Goal: Task Accomplishment & Management: Manage account settings

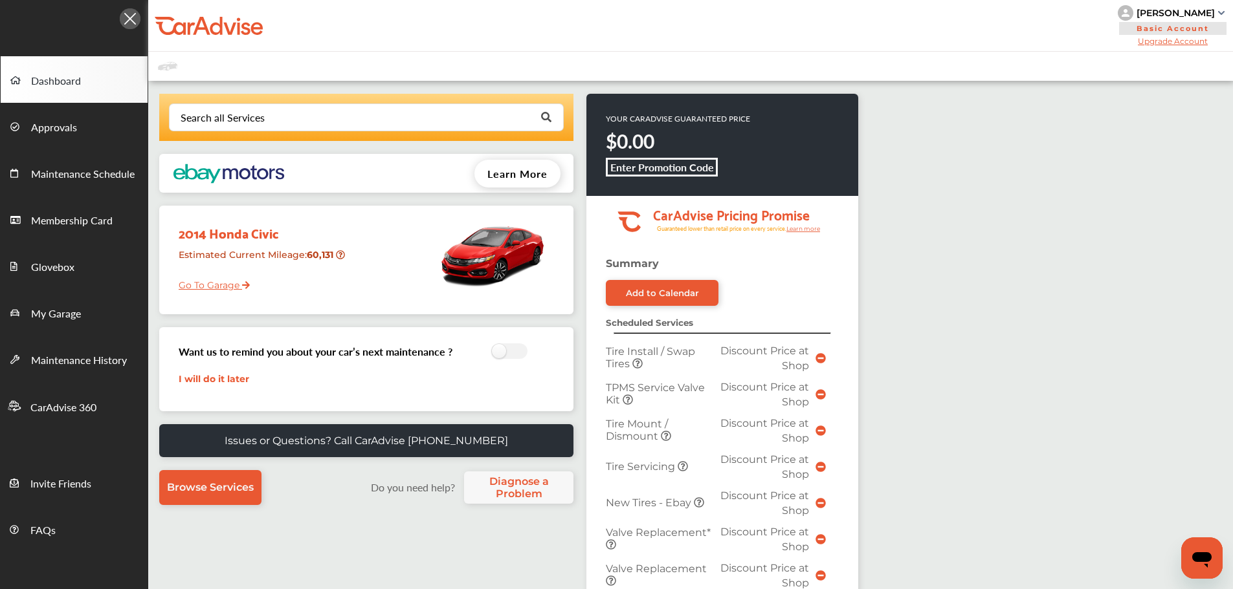
click at [226, 283] on link "Go To Garage" at bounding box center [209, 282] width 81 height 25
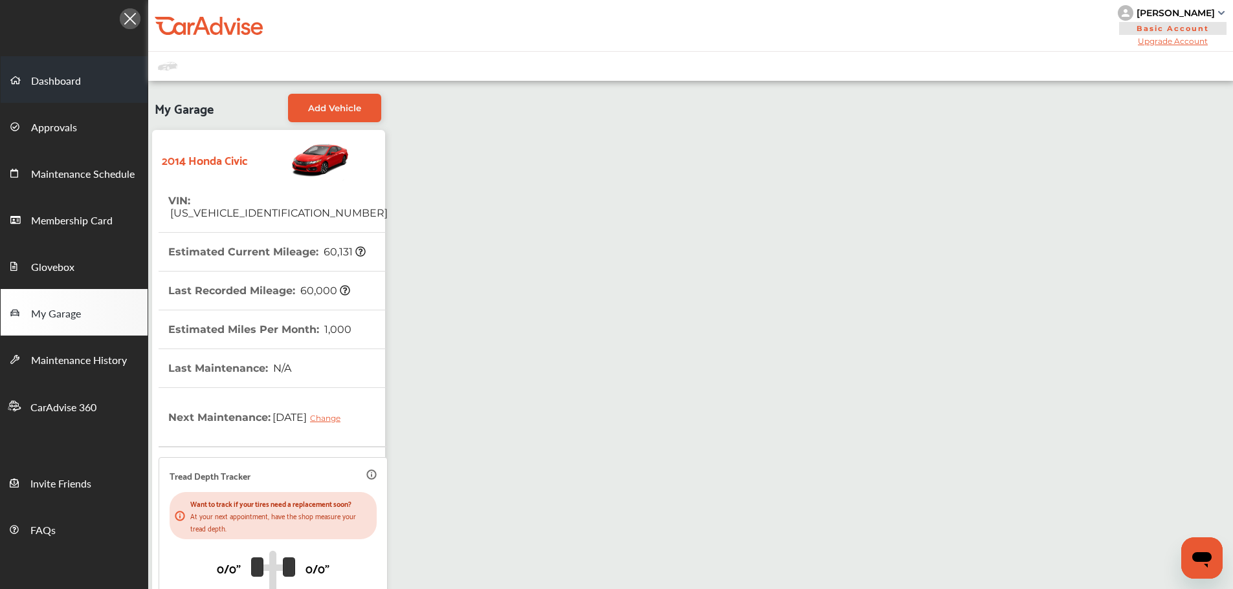
click at [54, 83] on span "Dashboard" at bounding box center [56, 81] width 50 height 17
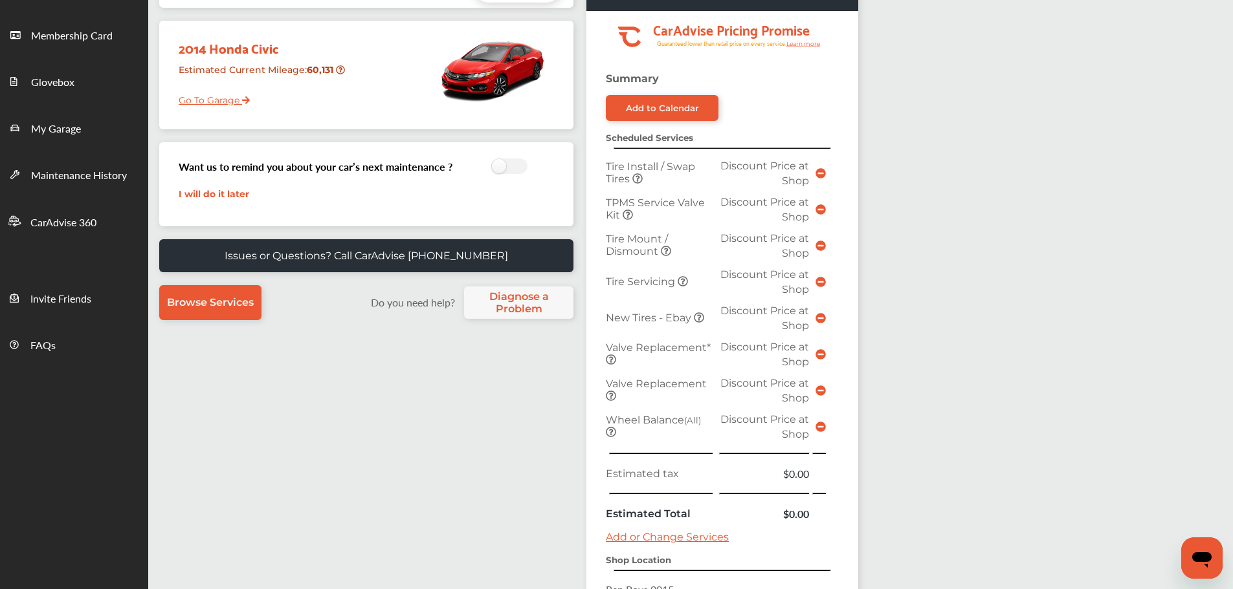
scroll to position [388, 0]
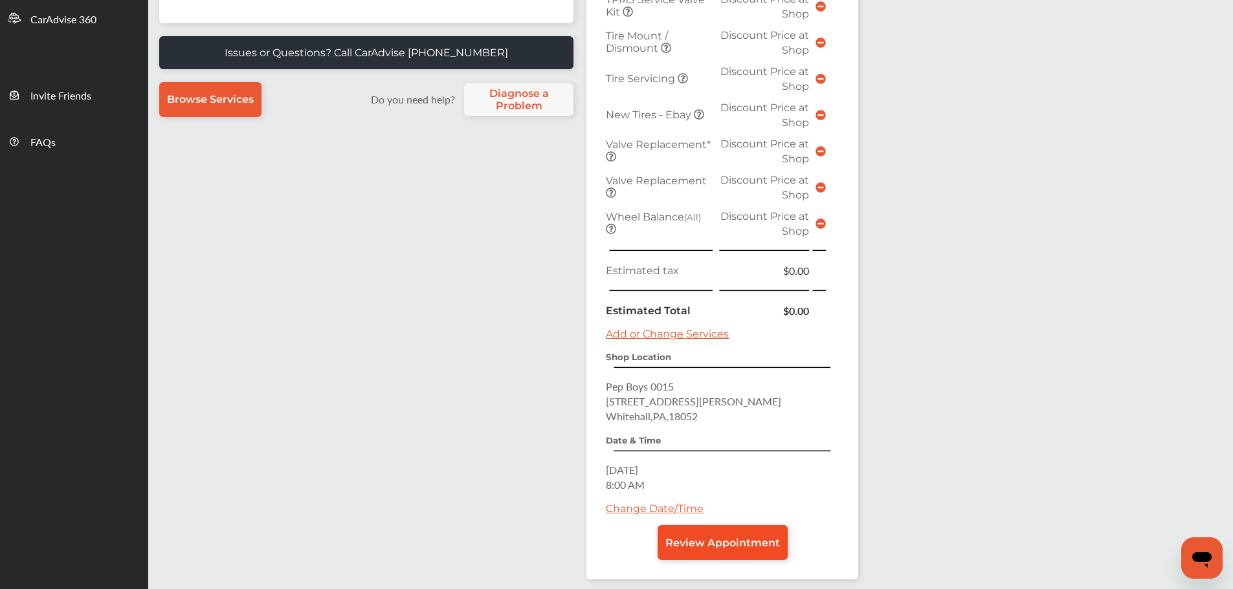
click at [735, 542] on span "Review Appointment" at bounding box center [722, 543] width 115 height 12
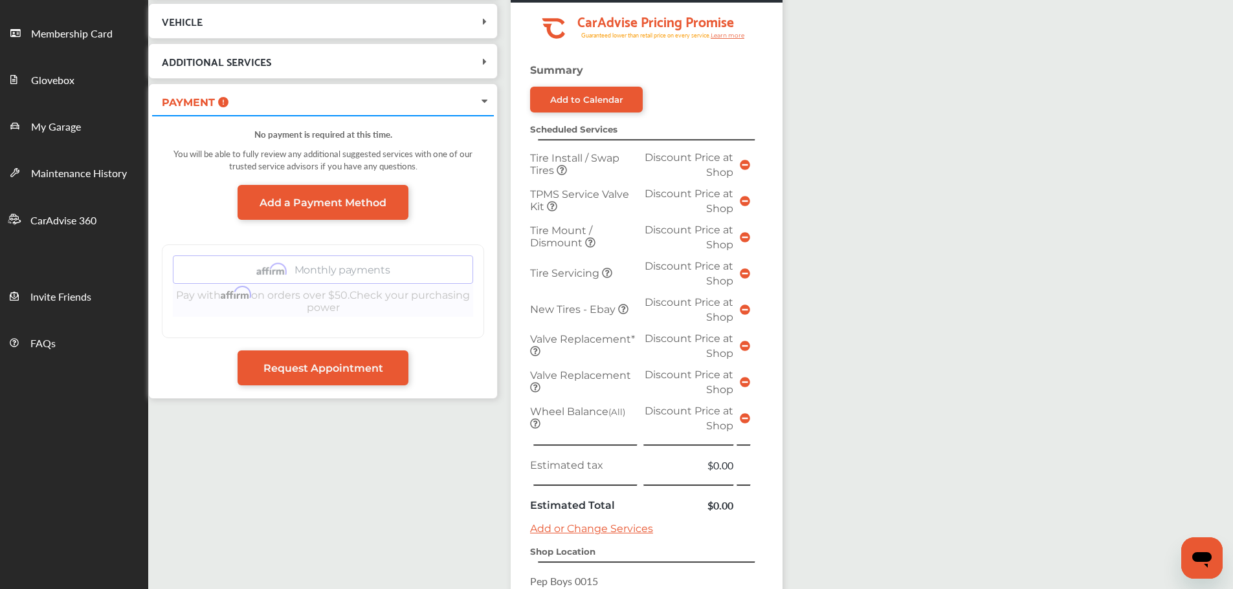
scroll to position [388, 0]
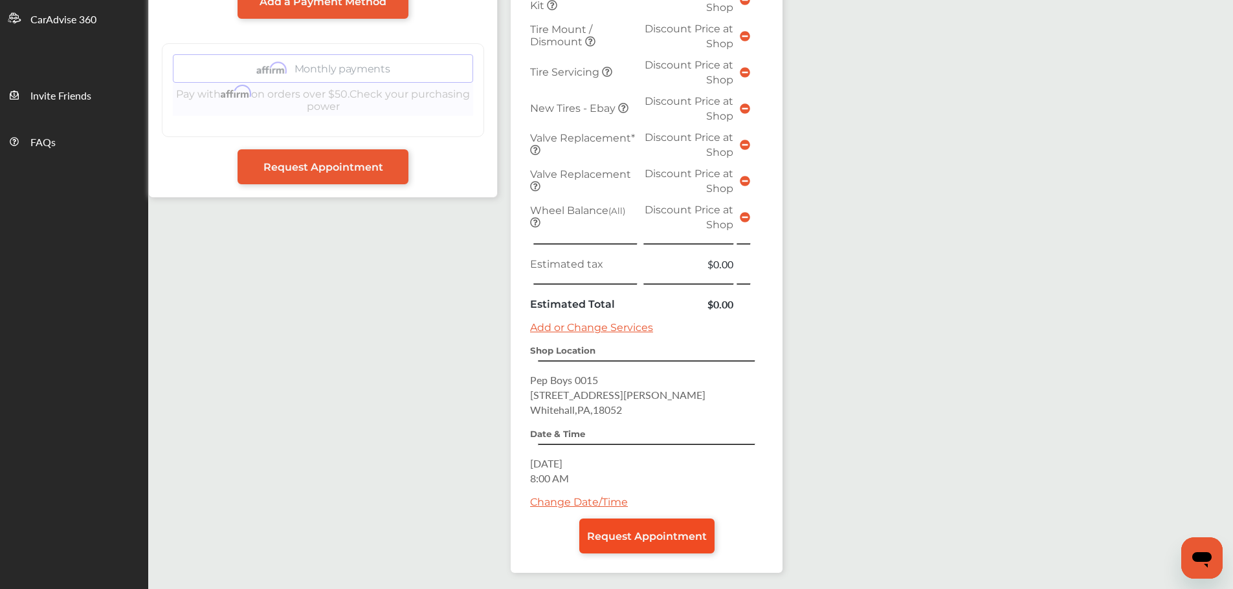
click at [694, 532] on span "Request Appointment" at bounding box center [647, 537] width 120 height 12
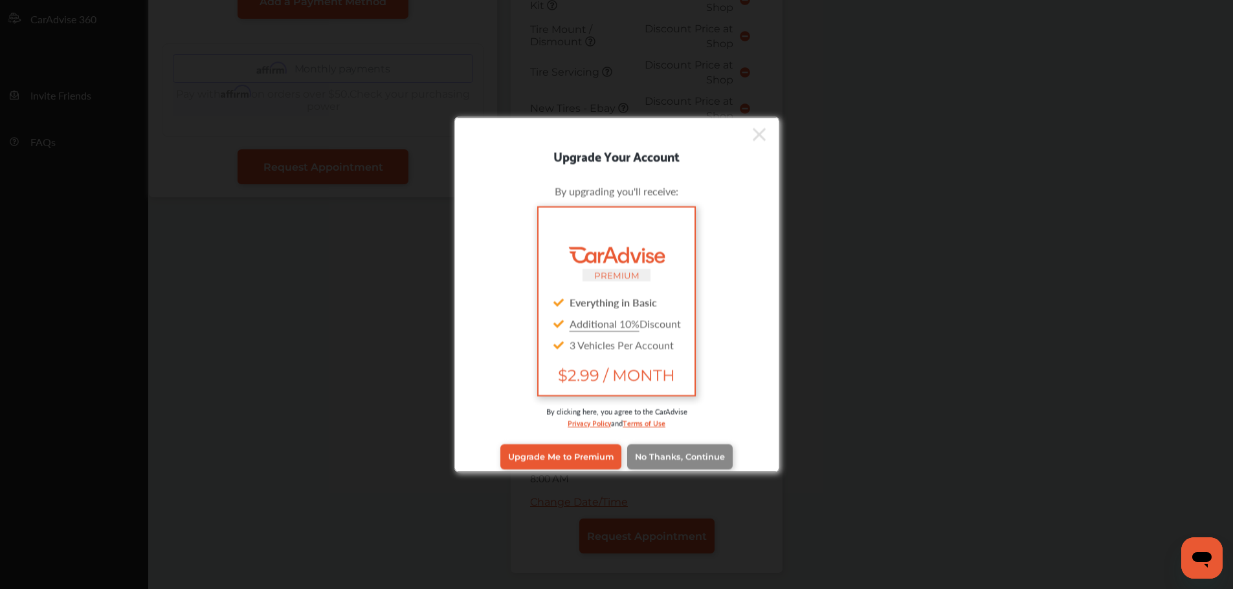
click at [642, 457] on span "No Thanks, Continue" at bounding box center [680, 457] width 90 height 10
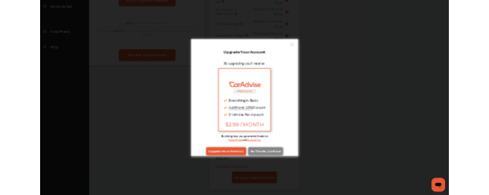
scroll to position [0, 0]
